Goal: Information Seeking & Learning: Learn about a topic

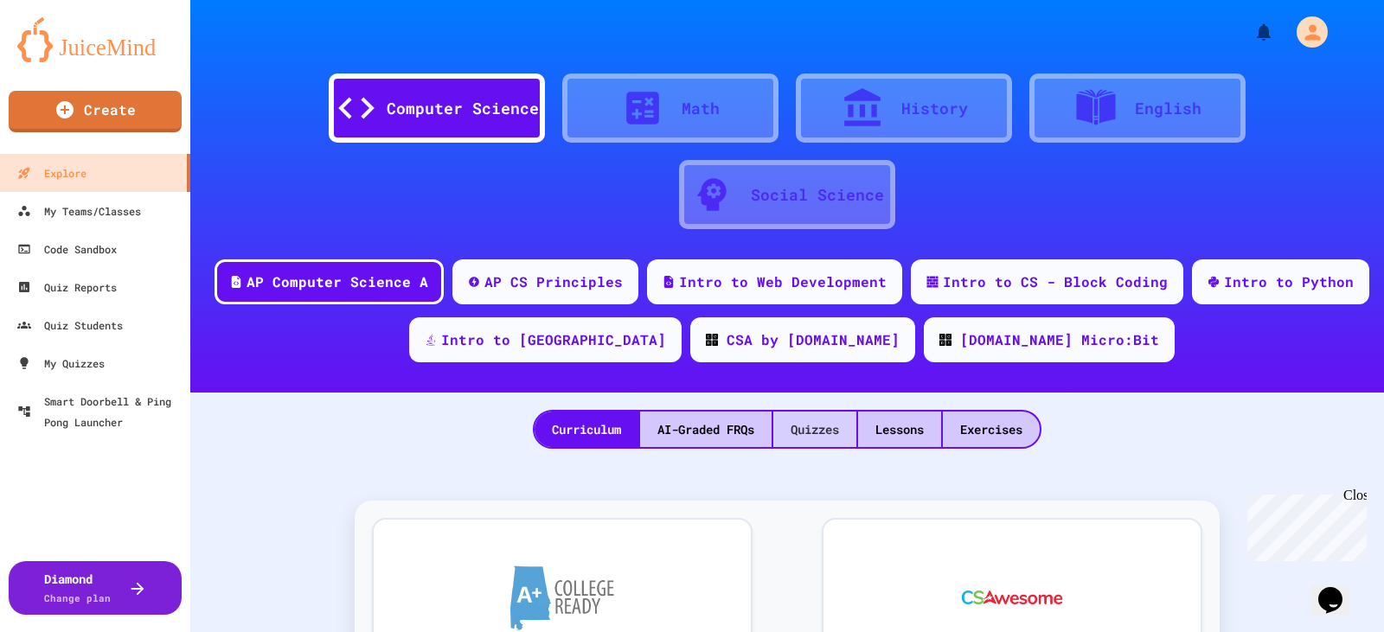
click at [814, 439] on div "Quizzes" at bounding box center [814, 429] width 83 height 35
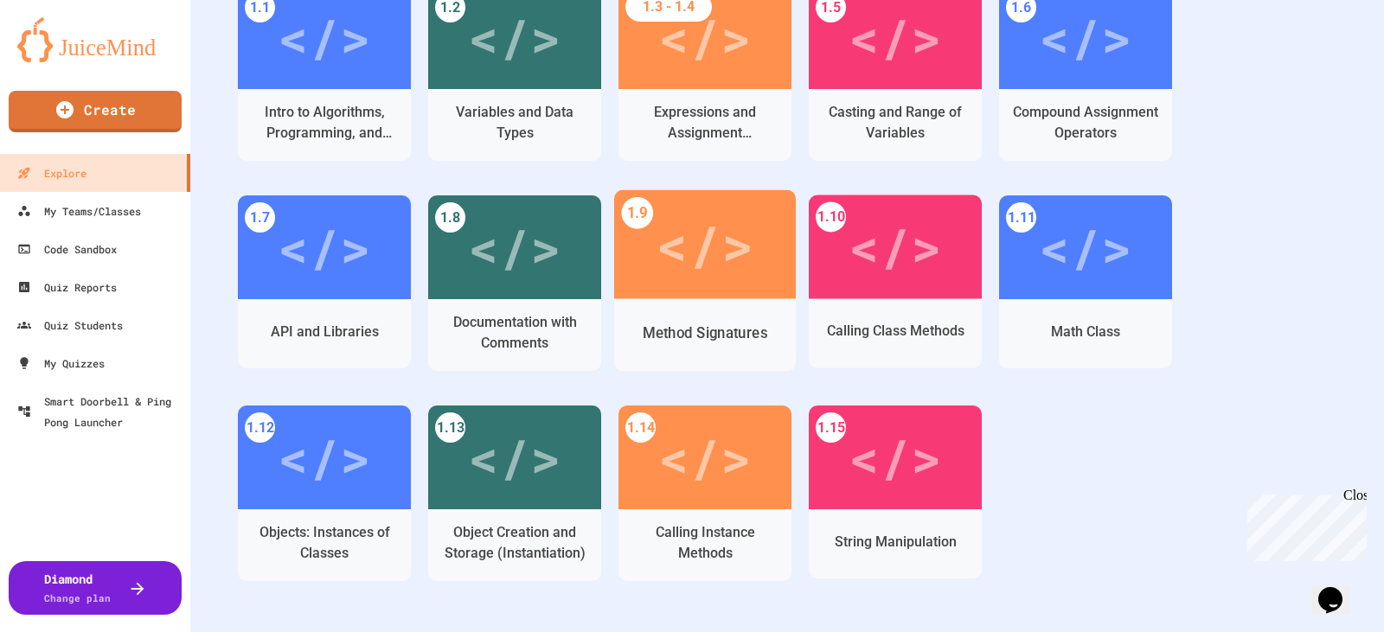
scroll to position [577, 0]
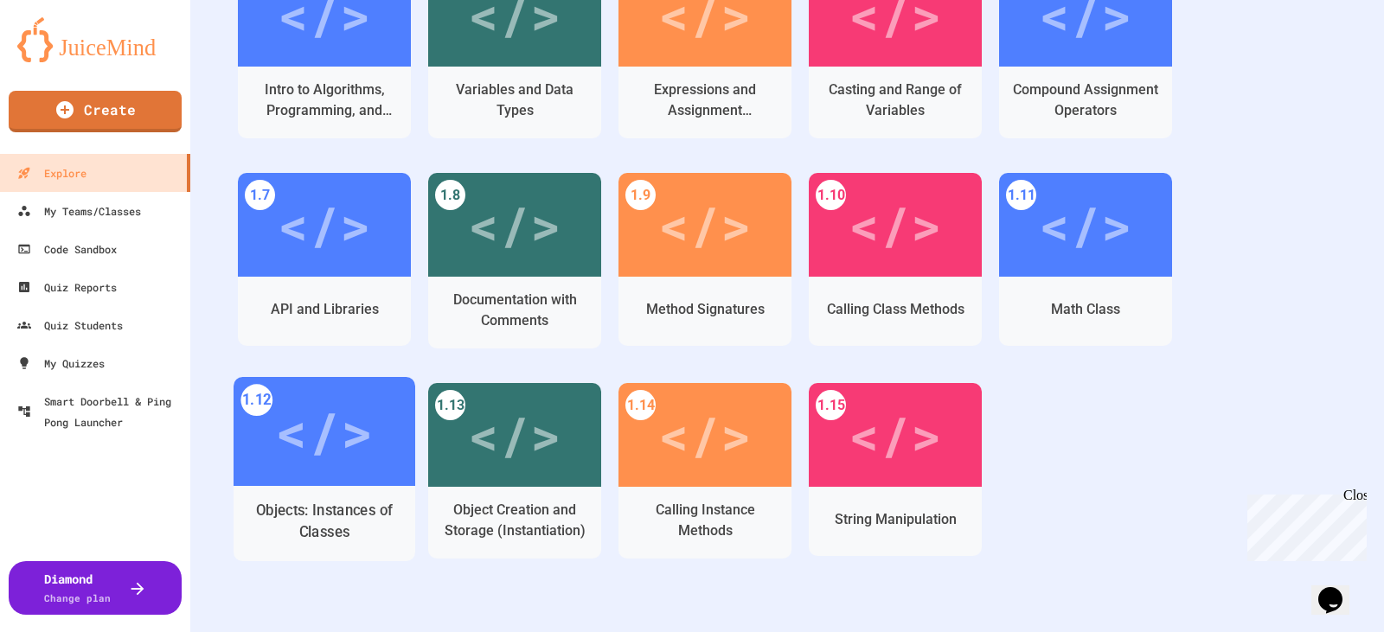
click at [311, 448] on div "</>" at bounding box center [324, 432] width 98 height 82
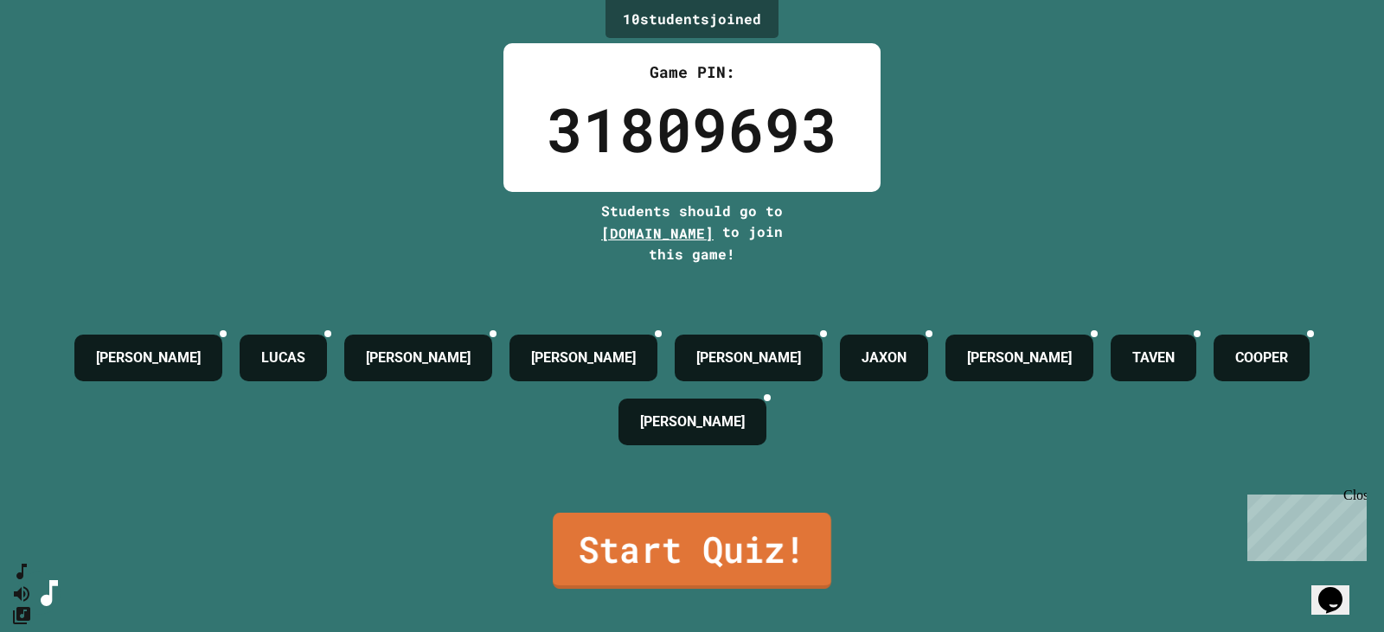
click at [683, 534] on link "Start Quiz!" at bounding box center [692, 551] width 279 height 76
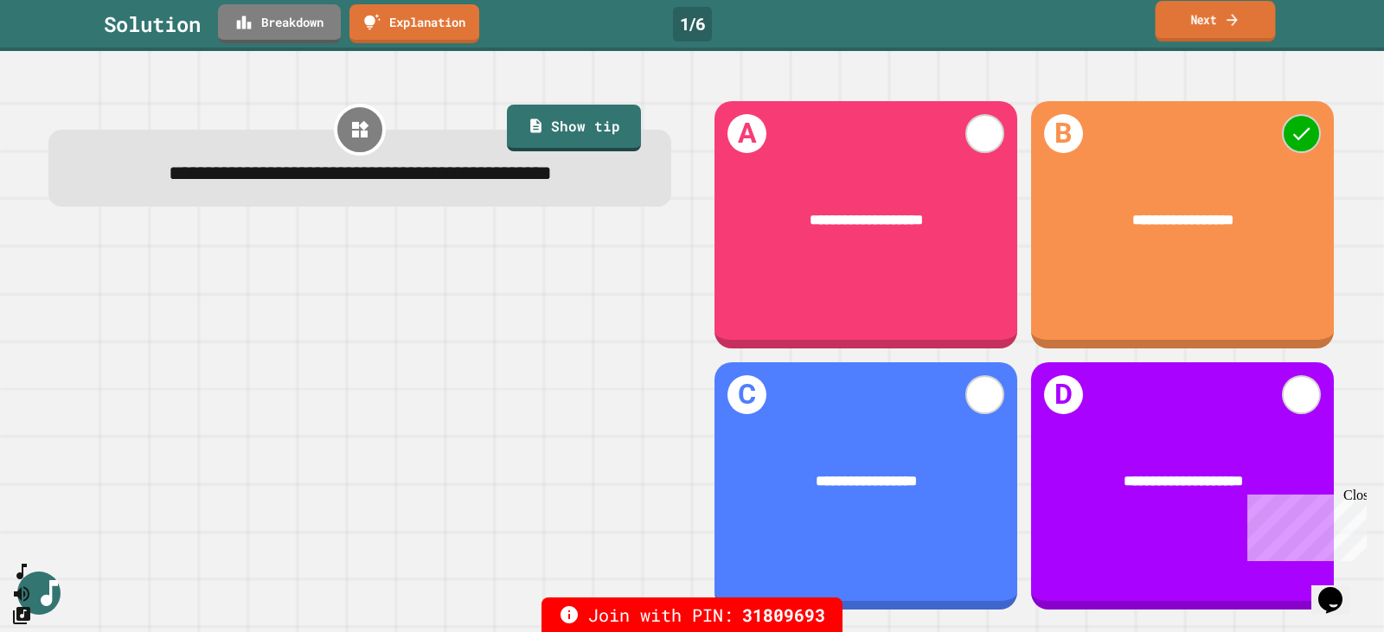
click at [1232, 21] on icon at bounding box center [1232, 20] width 10 height 12
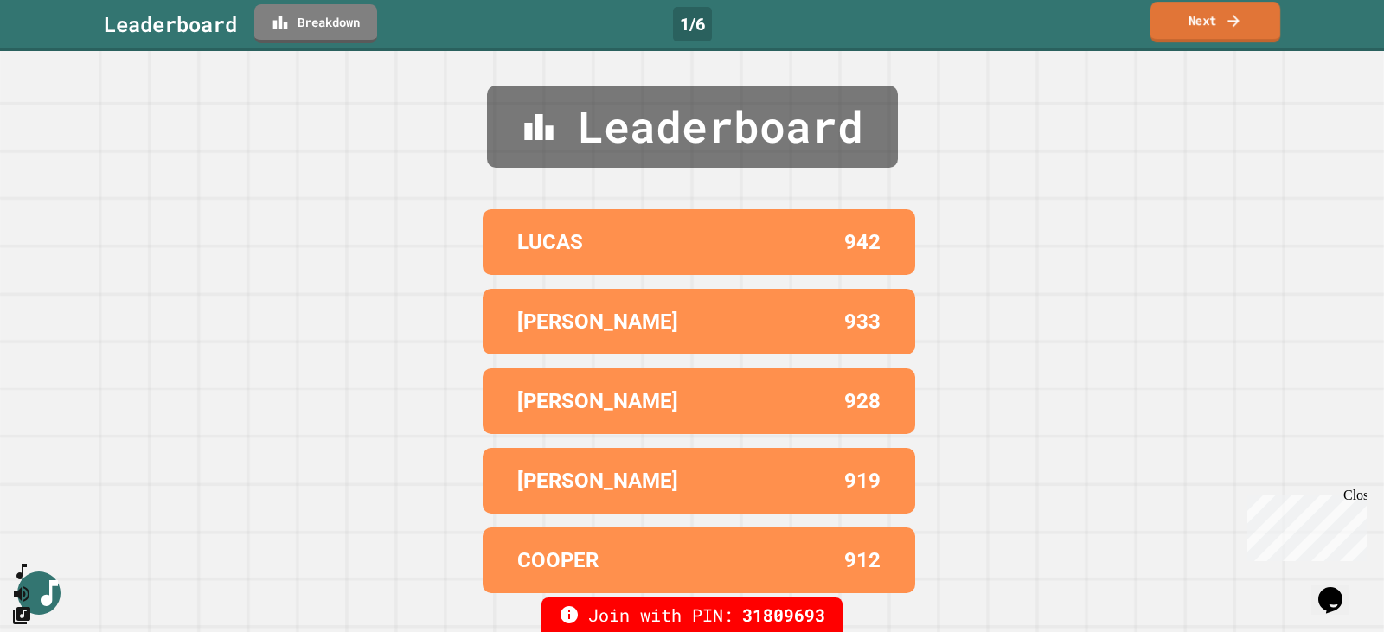
click at [1210, 37] on link "Next" at bounding box center [1216, 22] width 130 height 41
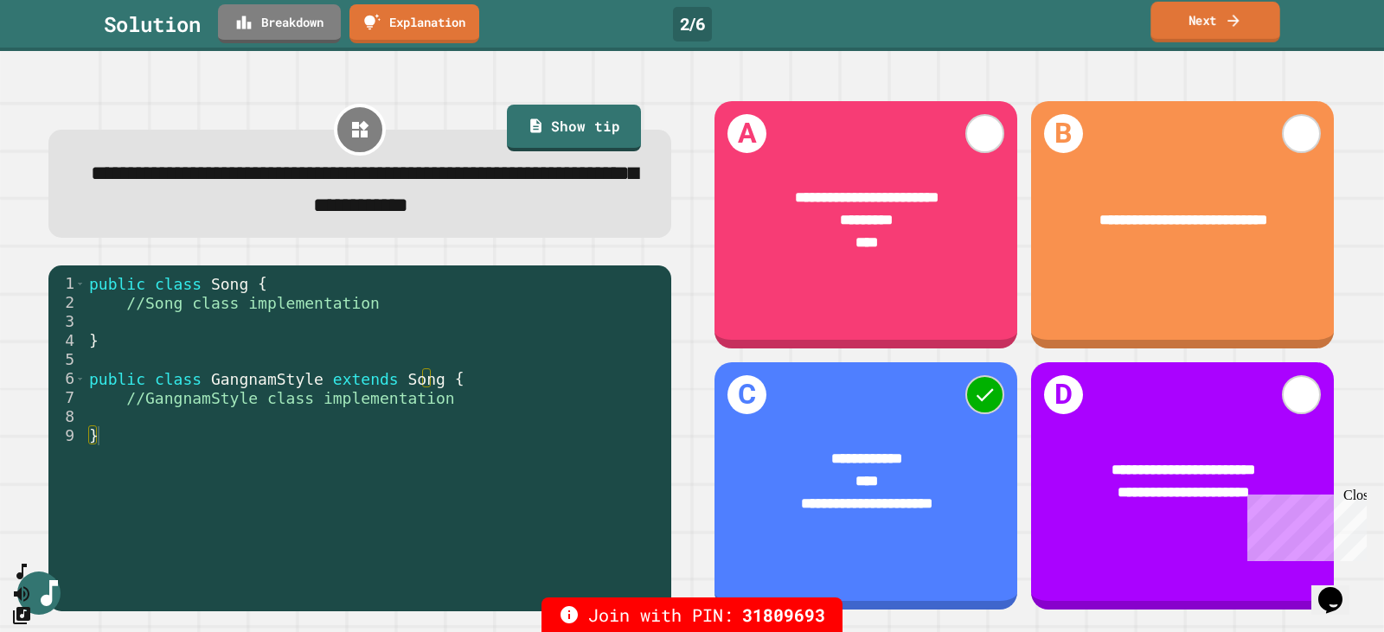
click at [1209, 19] on link "Next" at bounding box center [1215, 22] width 129 height 41
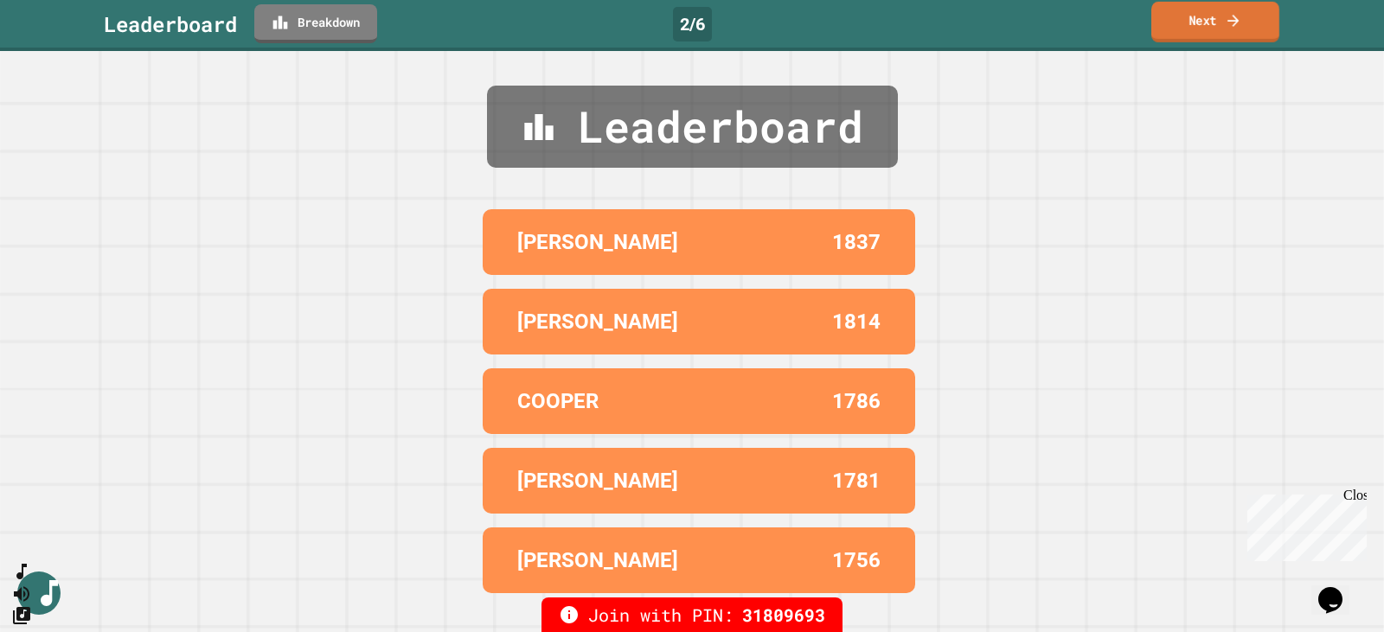
click at [1215, 20] on link "Next" at bounding box center [1215, 22] width 128 height 41
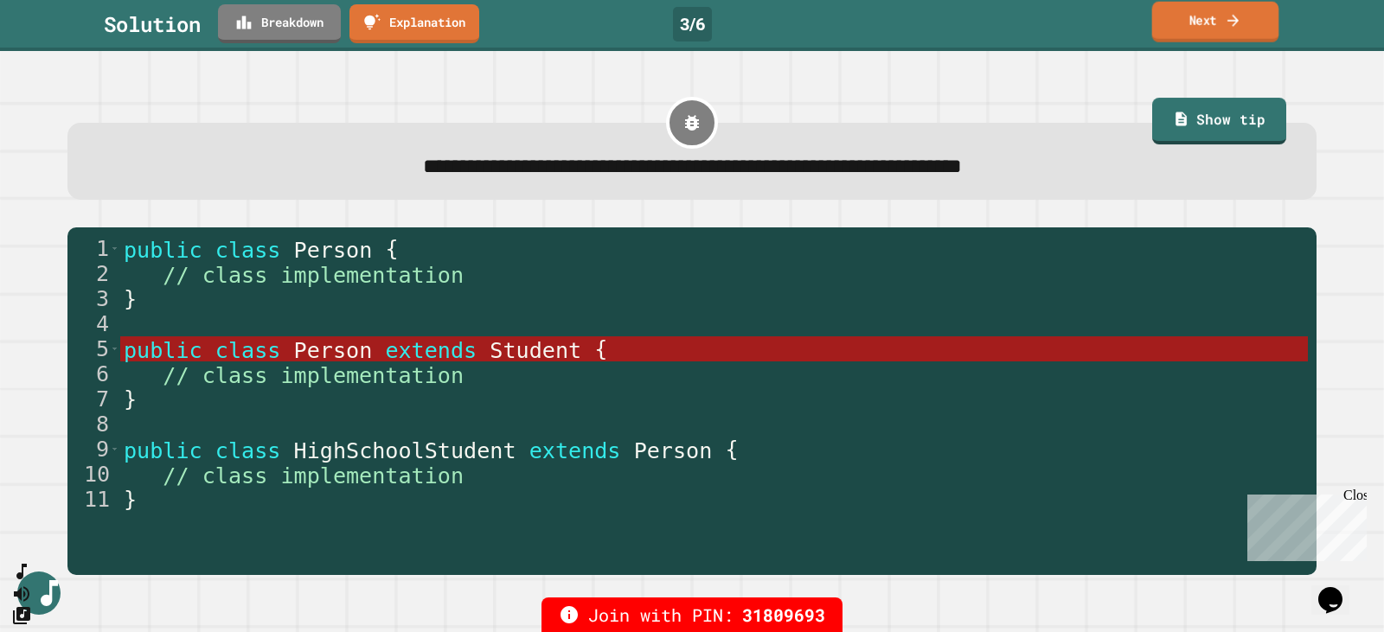
click at [1202, 21] on link "Next" at bounding box center [1215, 22] width 127 height 41
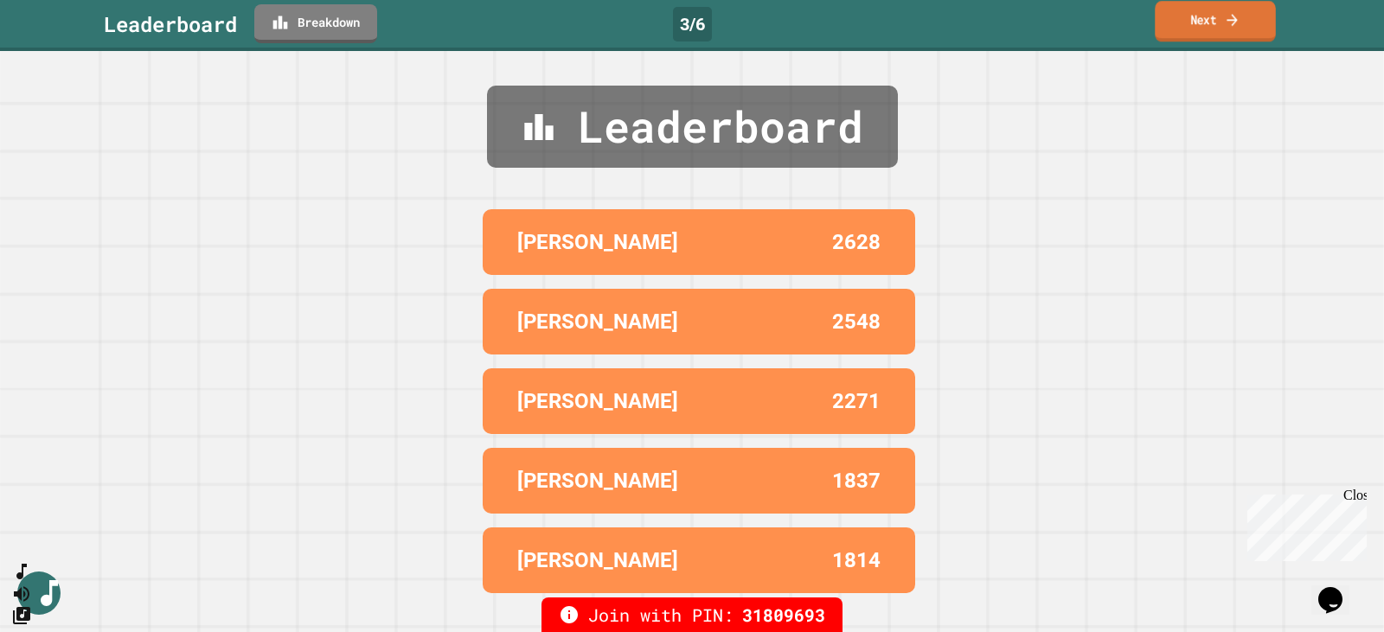
click at [1202, 27] on link "Next" at bounding box center [1215, 21] width 120 height 41
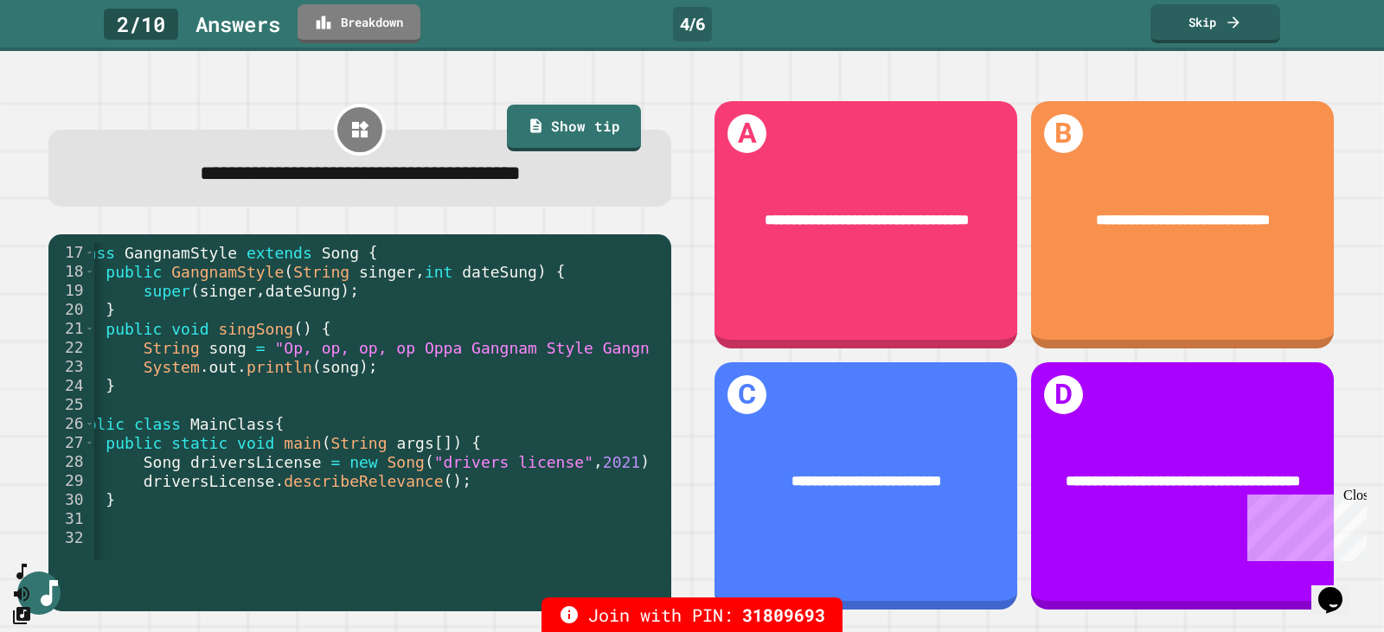
scroll to position [0, 35]
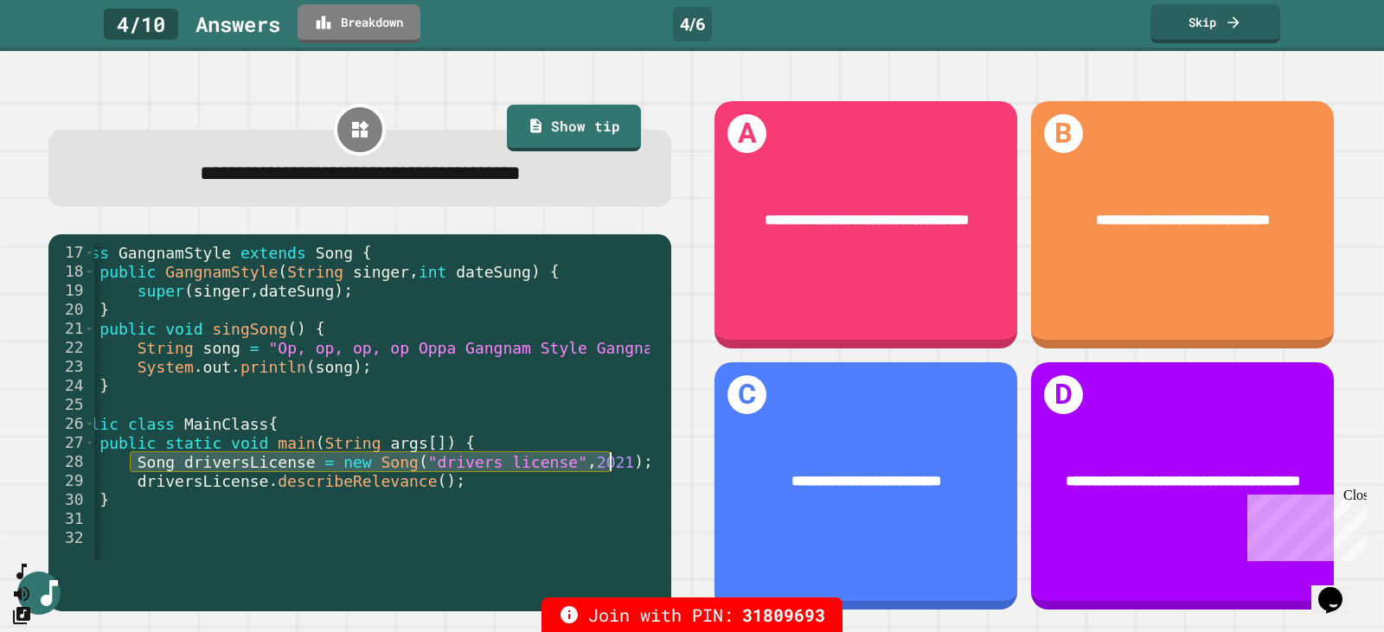
drag, startPoint x: 132, startPoint y: 467, endPoint x: 613, endPoint y: 469, distance: 481.0
click at [613, 469] on div "class GangnamStyle extends Song { public GangnamStyle ( String singer , int dat…" at bounding box center [721, 414] width 1325 height 343
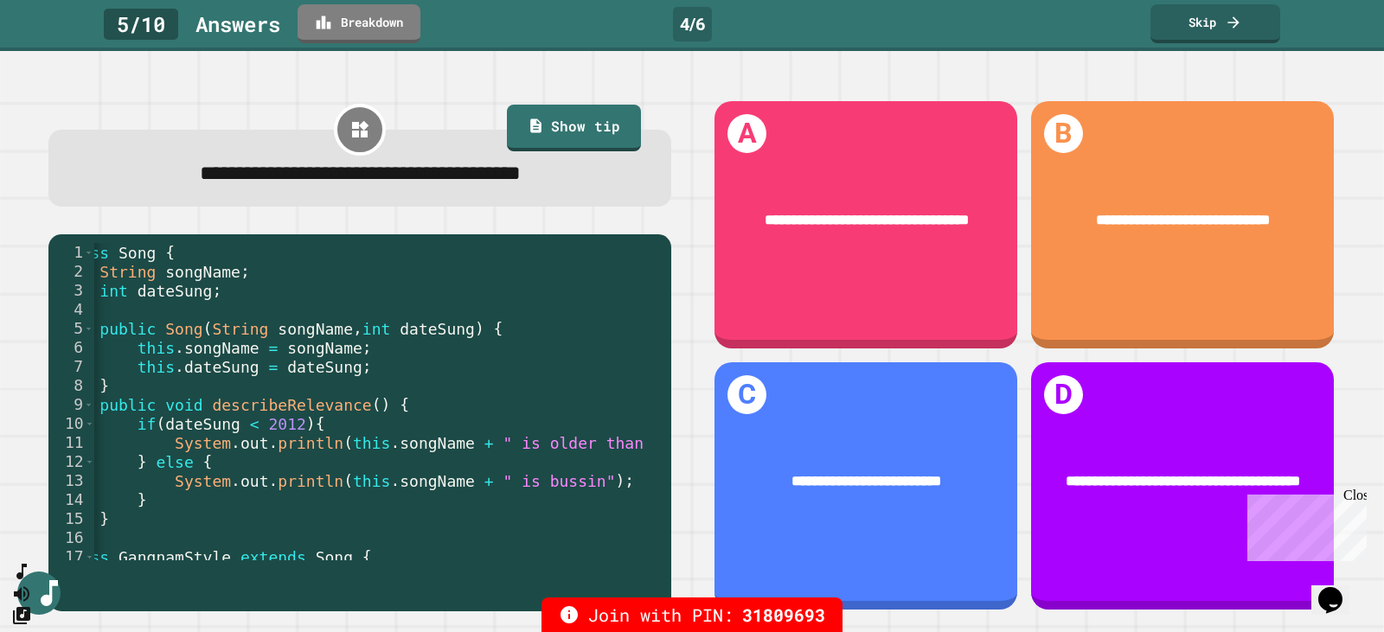
scroll to position [0, 0]
drag, startPoint x: 277, startPoint y: 344, endPoint x: 336, endPoint y: 338, distance: 59.1
click at [336, 338] on div "class Song { String songName ; int dateSung ; public Song ( String songName , i…" at bounding box center [721, 414] width 1325 height 343
drag, startPoint x: 382, startPoint y: 339, endPoint x: 448, endPoint y: 335, distance: 65.9
click at [448, 335] on div "class Song { String songName ; int dateSung ; public Song ( String songName , i…" at bounding box center [721, 414] width 1325 height 343
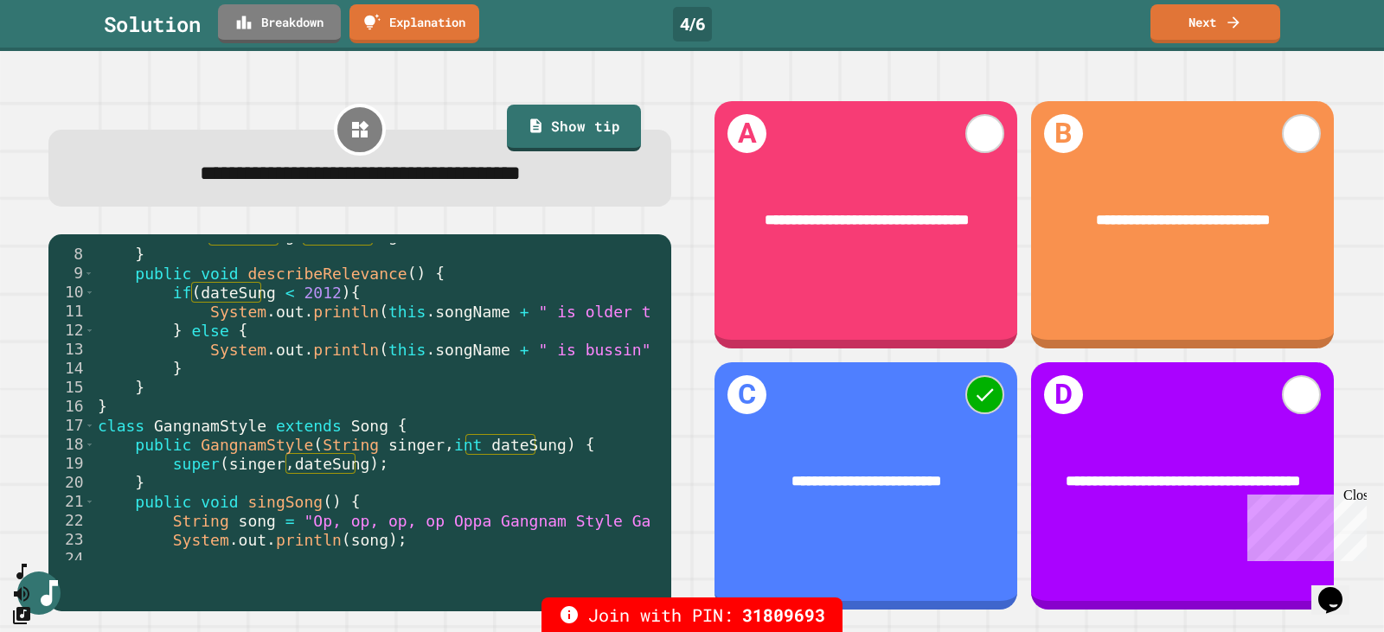
scroll to position [88, 0]
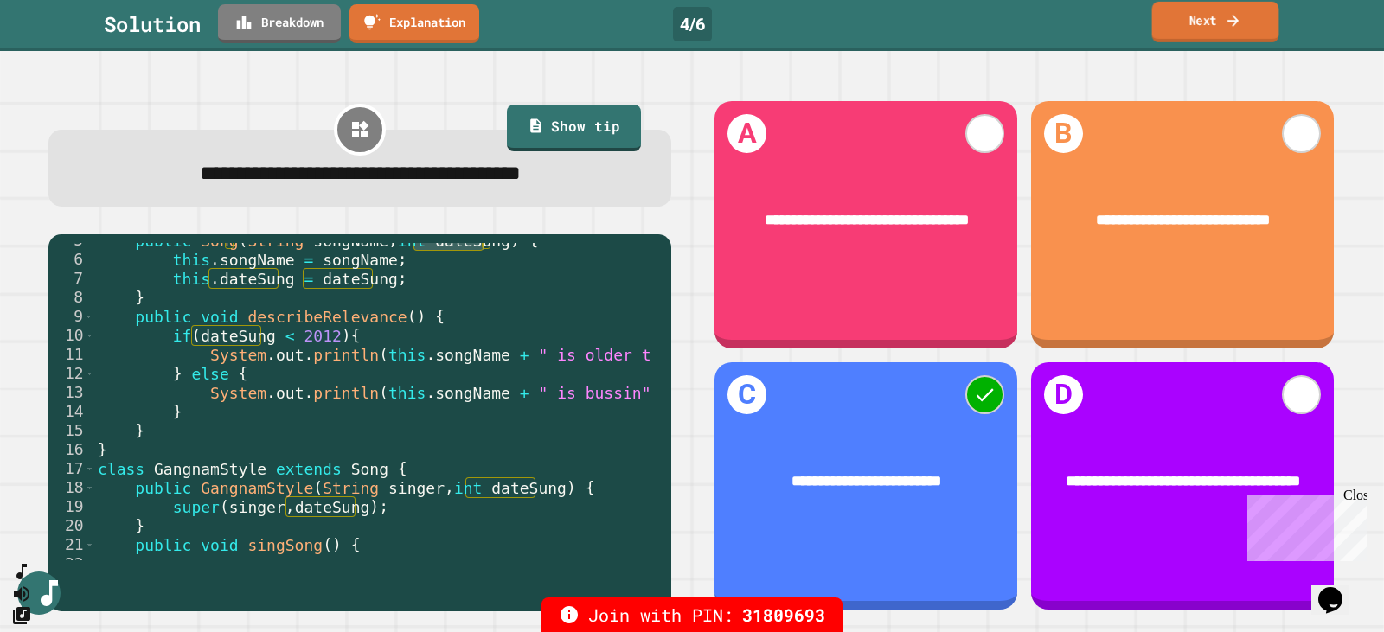
click at [1222, 23] on link "Next" at bounding box center [1215, 22] width 127 height 41
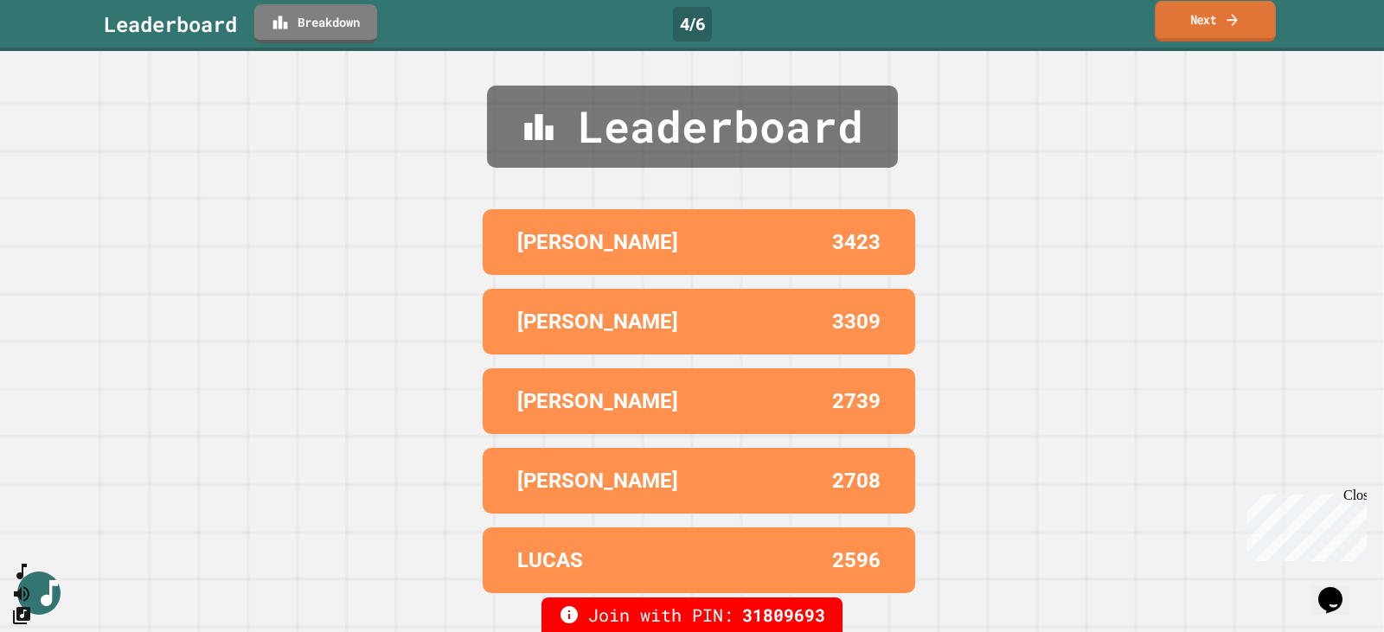
click at [1204, 21] on link "Next" at bounding box center [1215, 21] width 121 height 41
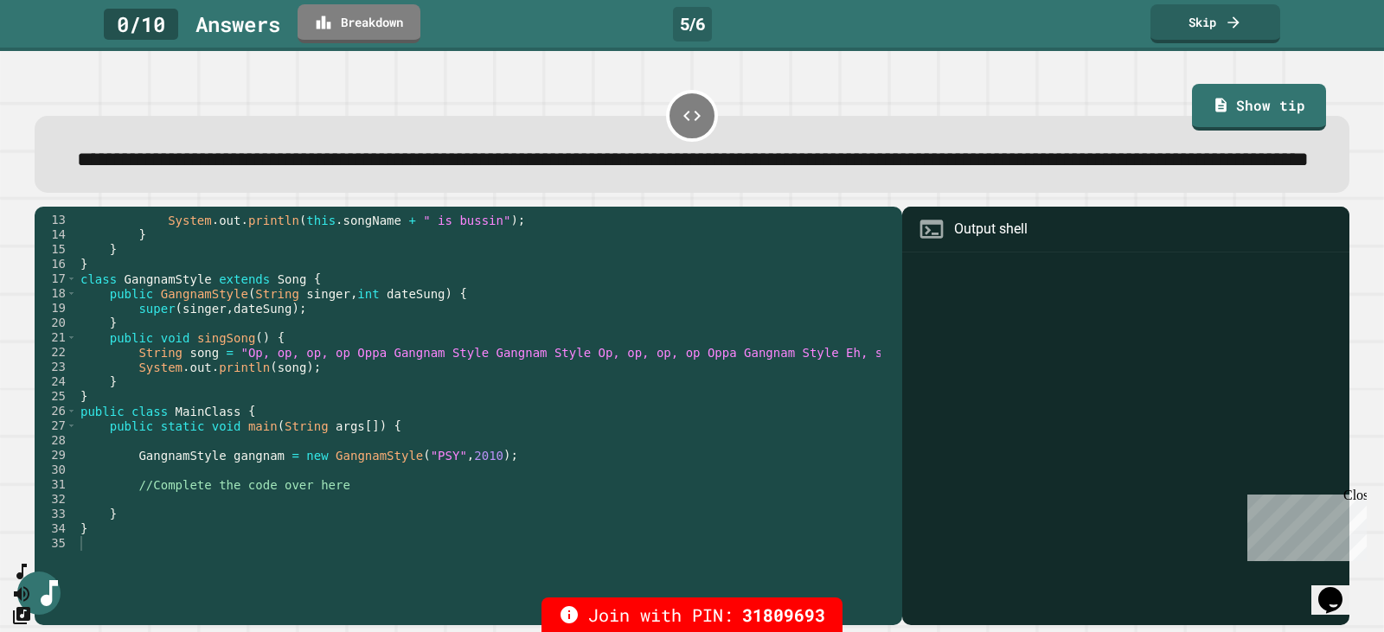
scroll to position [191, 0]
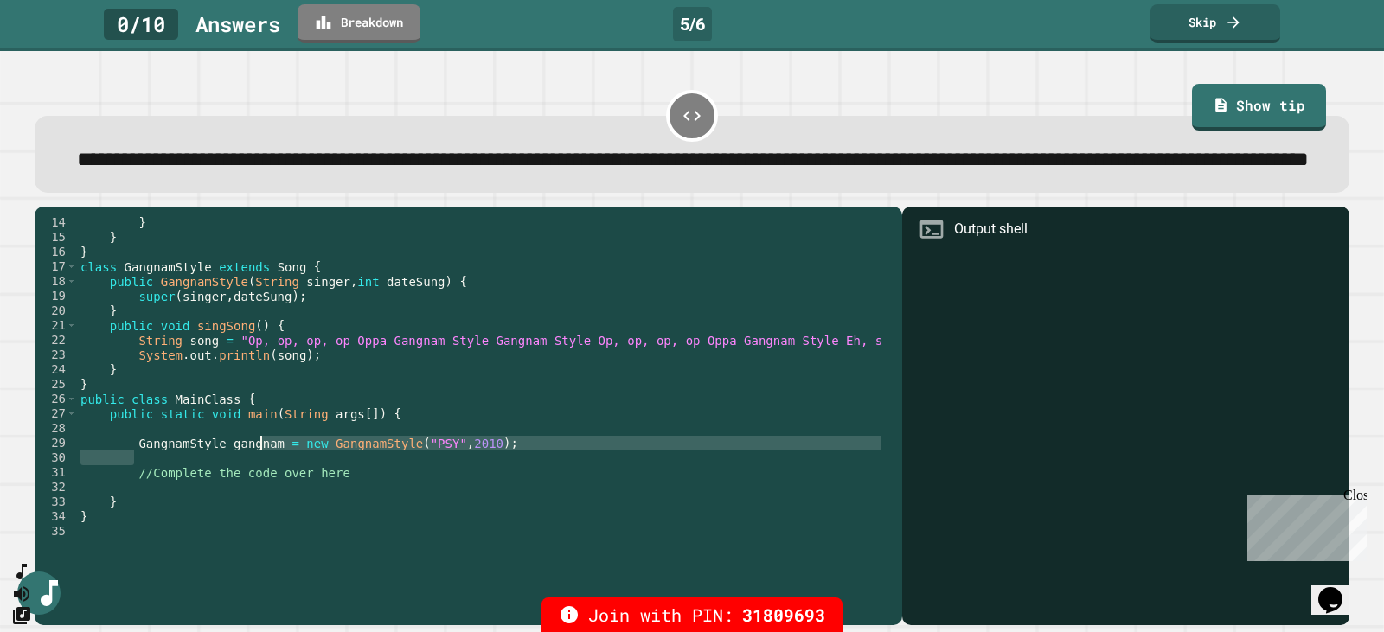
drag, startPoint x: 221, startPoint y: 490, endPoint x: 257, endPoint y: 480, distance: 37.6
click at [257, 480] on div "} } } class GangnamStyle extends Song { public GangnamStyle ( String singer , i…" at bounding box center [593, 391] width 1032 height 353
click at [491, 540] on div "} } } class GangnamStyle extends Song { public GangnamStyle ( String singer , i…" at bounding box center [593, 391] width 1032 height 353
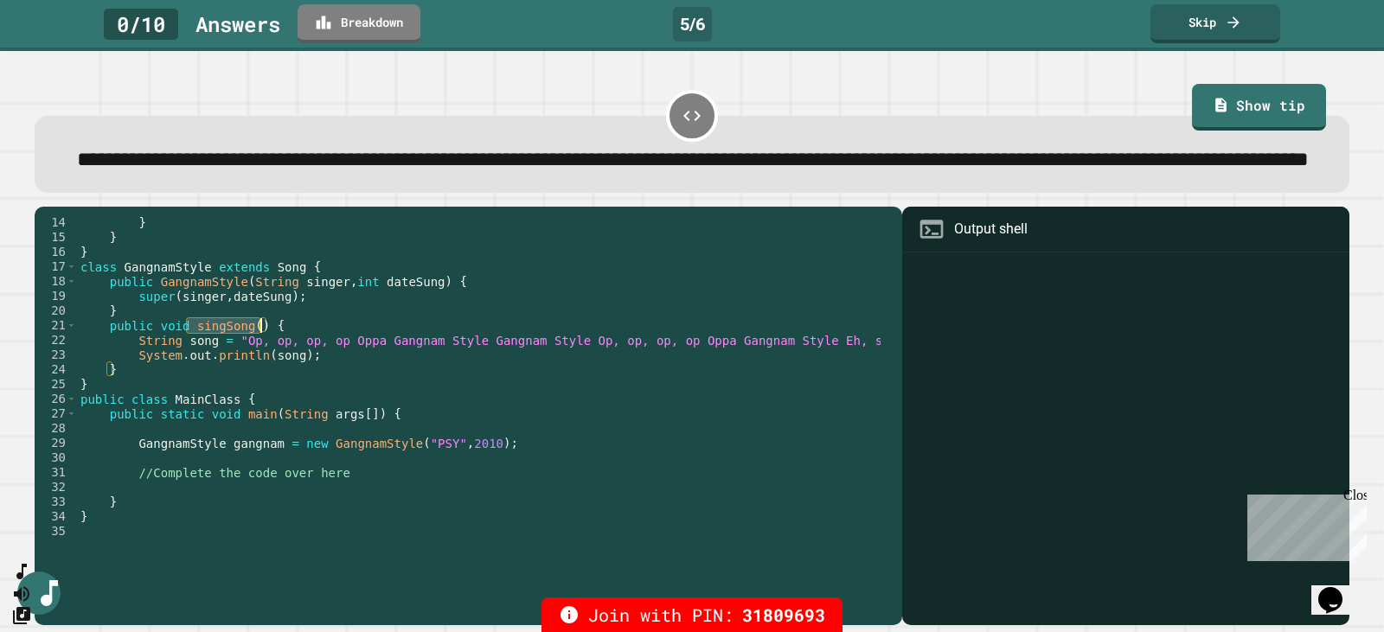
drag, startPoint x: 184, startPoint y: 370, endPoint x: 260, endPoint y: 368, distance: 75.3
click at [260, 368] on div "} } } class GangnamStyle extends Song { public GangnamStyle ( String singer , i…" at bounding box center [593, 391] width 1032 height 353
click at [506, 486] on div "} } } class GangnamStyle extends Song { public GangnamStyle ( String singer , i…" at bounding box center [593, 391] width 1032 height 353
type textarea "**********"
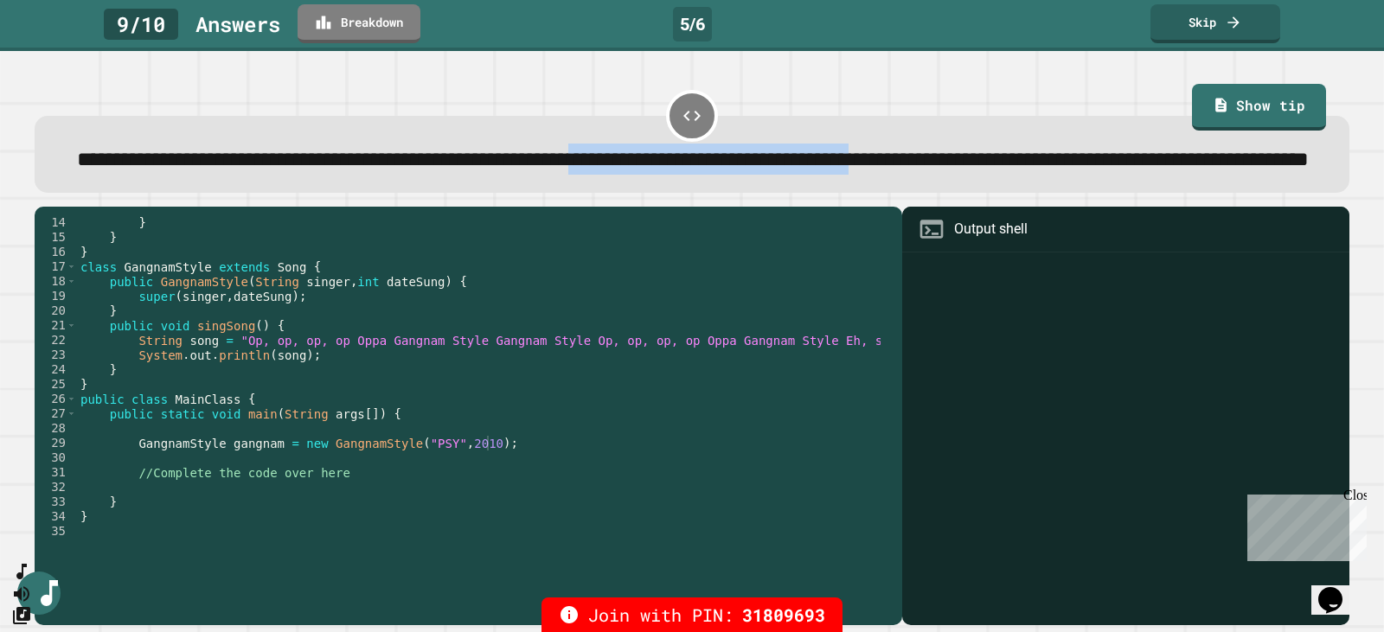
drag, startPoint x: 856, startPoint y: 173, endPoint x: 1319, endPoint y: 171, distance: 463.7
click at [1319, 171] on div "**********" at bounding box center [692, 154] width 1315 height 76
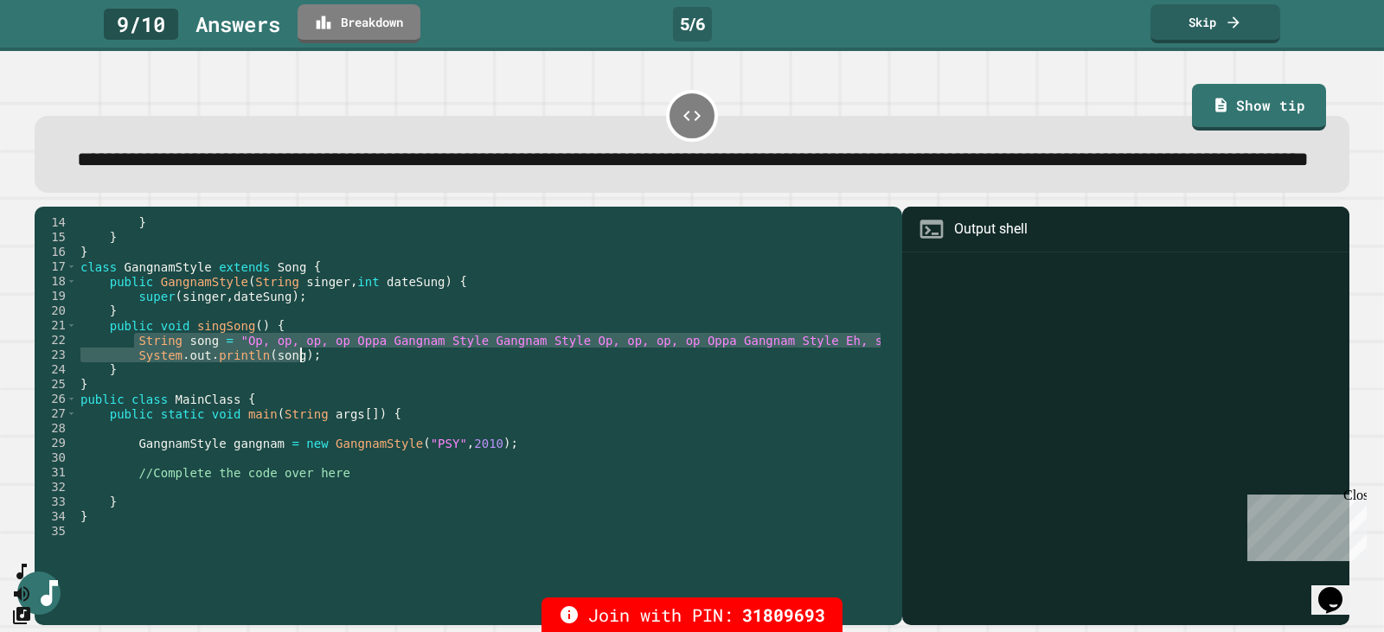
drag, startPoint x: 135, startPoint y: 381, endPoint x: 303, endPoint y: 394, distance: 168.4
click at [303, 394] on div "} } } class GangnamStyle extends Song { public GangnamStyle ( String singer , i…" at bounding box center [593, 391] width 1032 height 353
click at [676, 523] on div "} } } class GangnamStyle extends Song { public GangnamStyle ( String singer , i…" at bounding box center [593, 391] width 1032 height 353
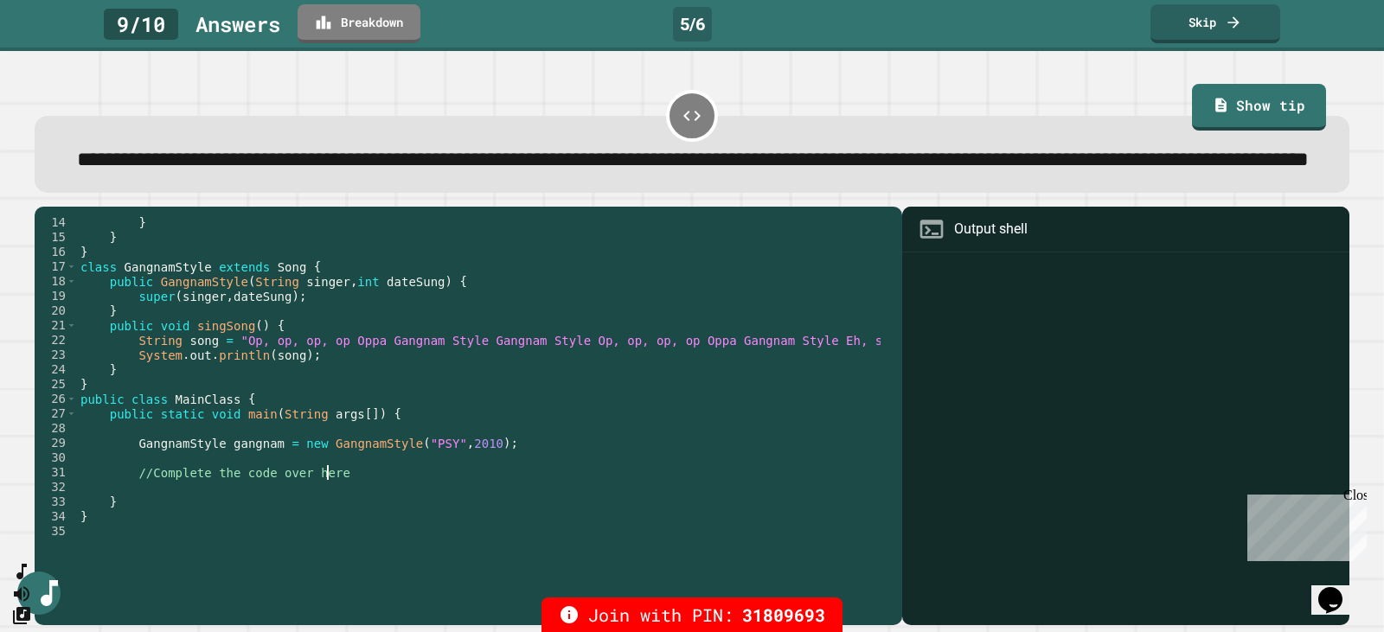
click at [331, 510] on div "} } } class GangnamStyle extends Song { public GangnamStyle ( String singer , i…" at bounding box center [593, 391] width 1032 height 353
click at [1219, 20] on link "Skip" at bounding box center [1215, 22] width 128 height 41
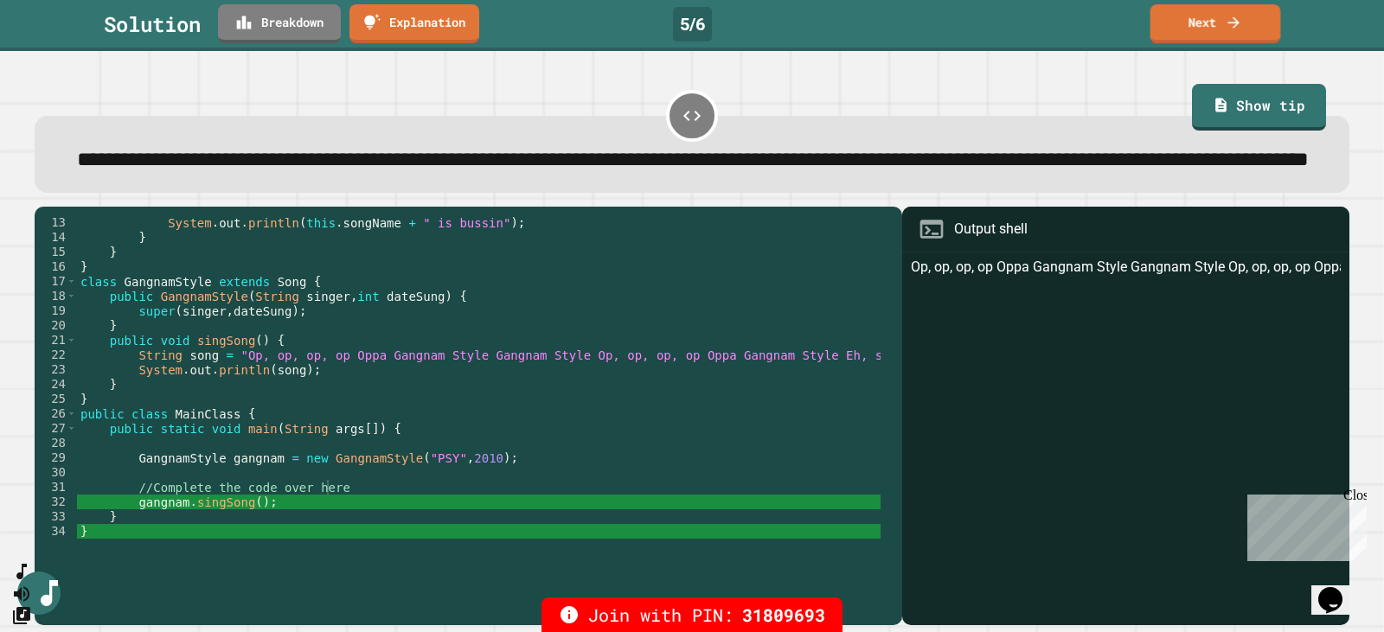
scroll to position [176, 0]
click at [1196, 39] on link "Next" at bounding box center [1215, 22] width 131 height 41
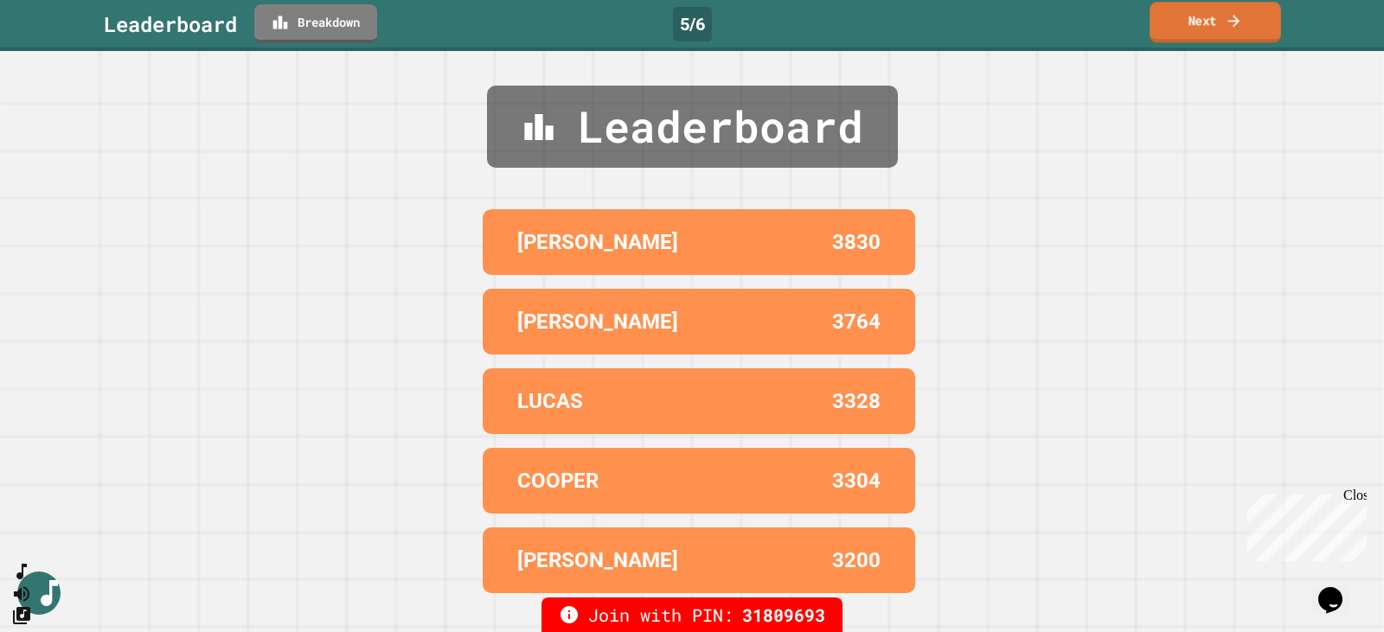
click at [1216, 10] on link "Next" at bounding box center [1215, 22] width 131 height 41
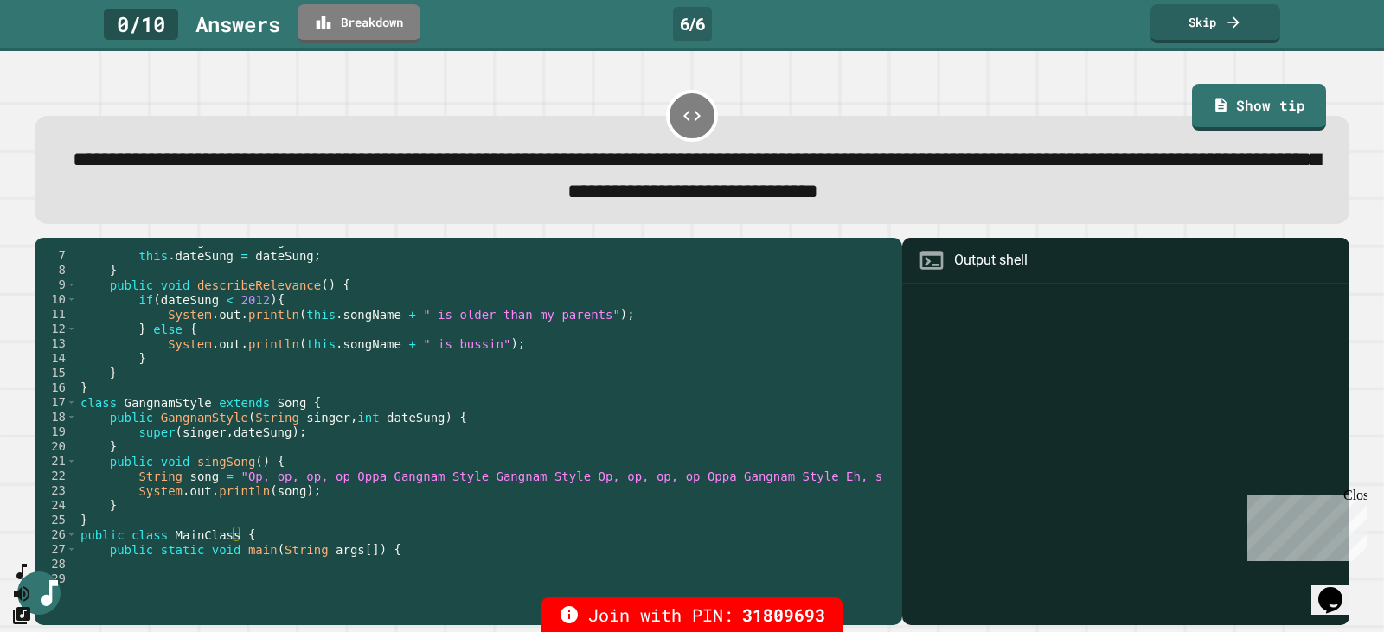
scroll to position [147, 0]
